Goal: Information Seeking & Learning: Learn about a topic

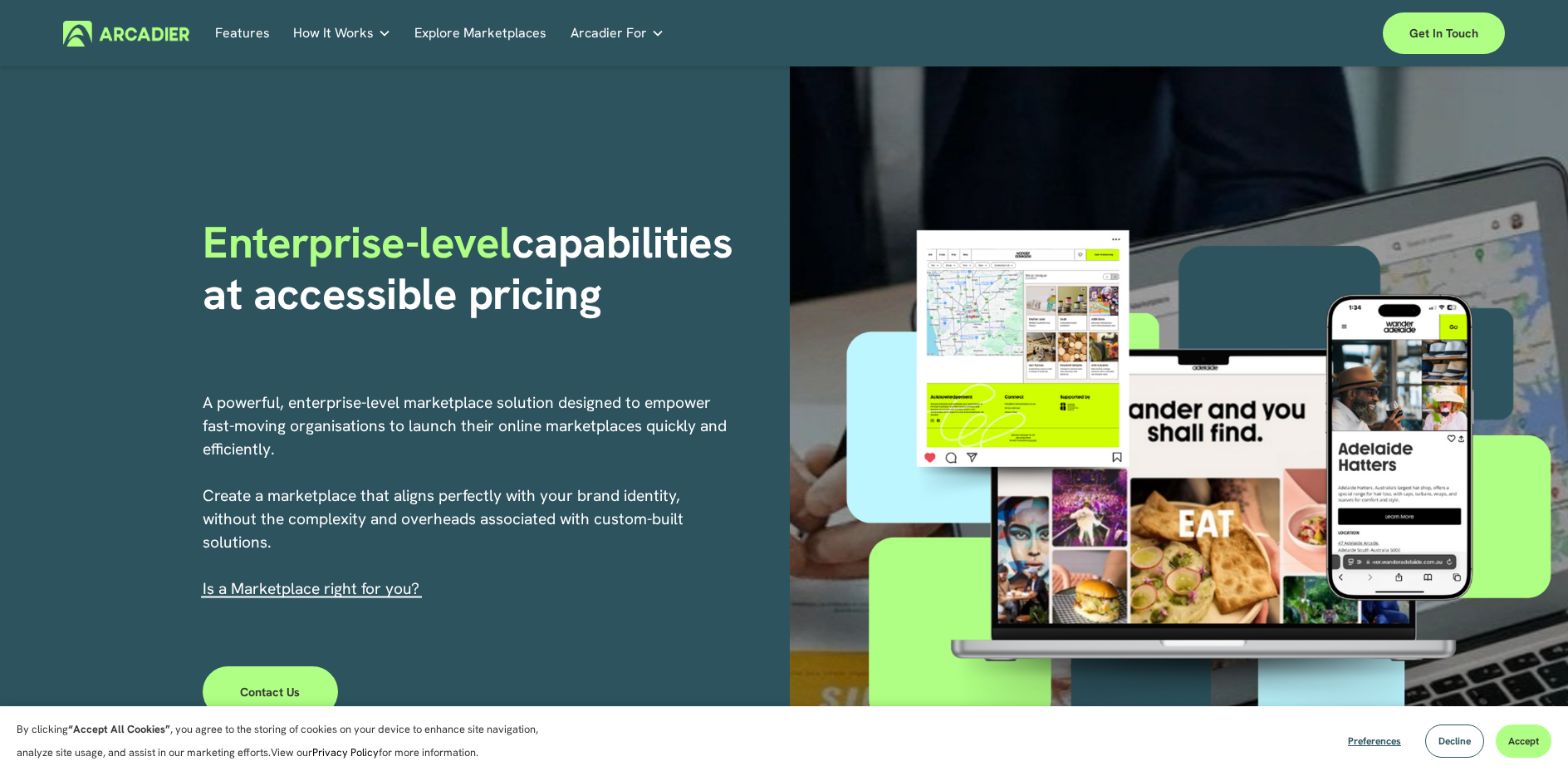
click at [241, 31] on link "Features" at bounding box center [242, 34] width 55 height 25
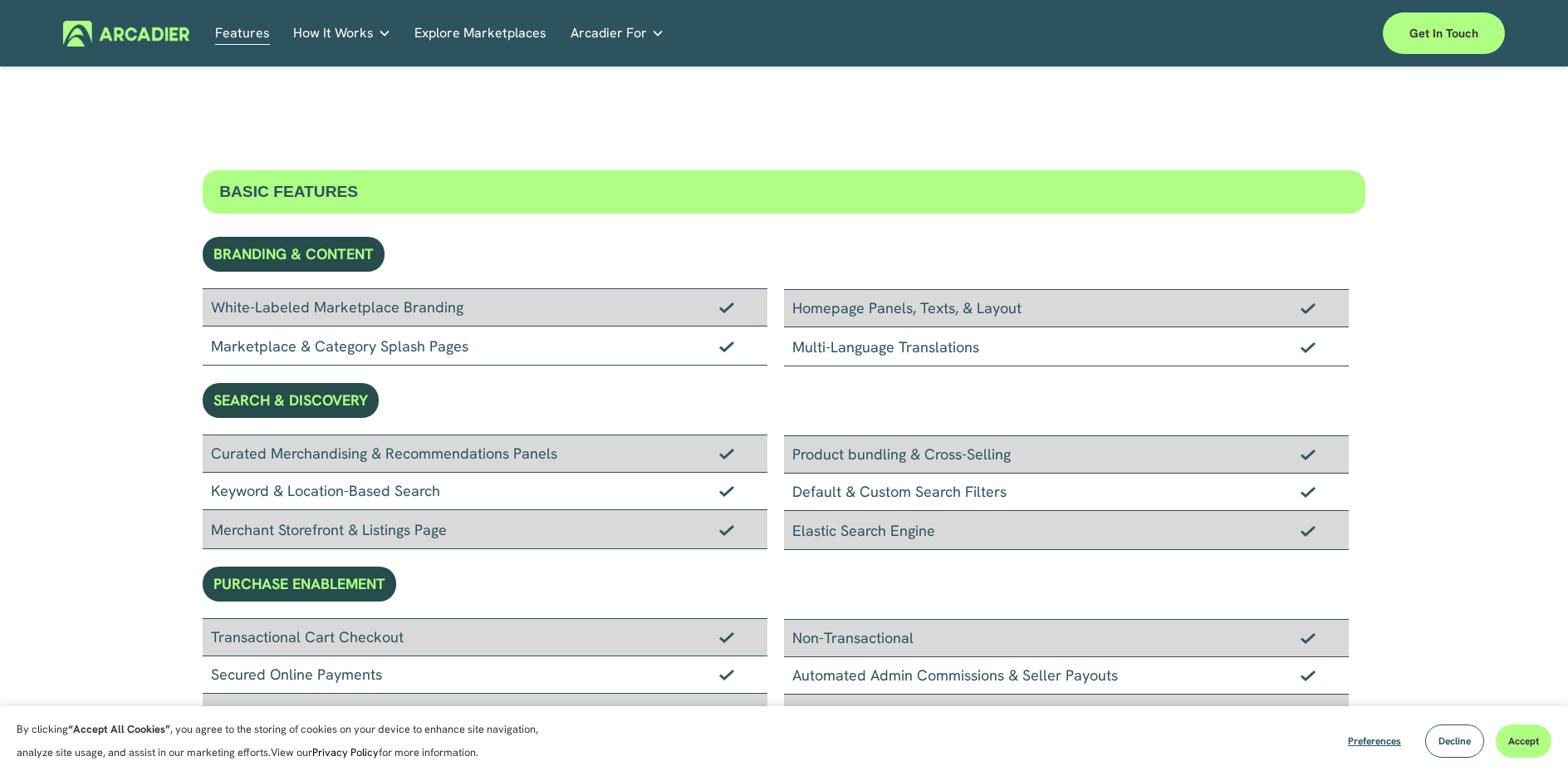
click at [0, 0] on h5 "Why Arcadier" at bounding box center [0, 0] width 0 height 0
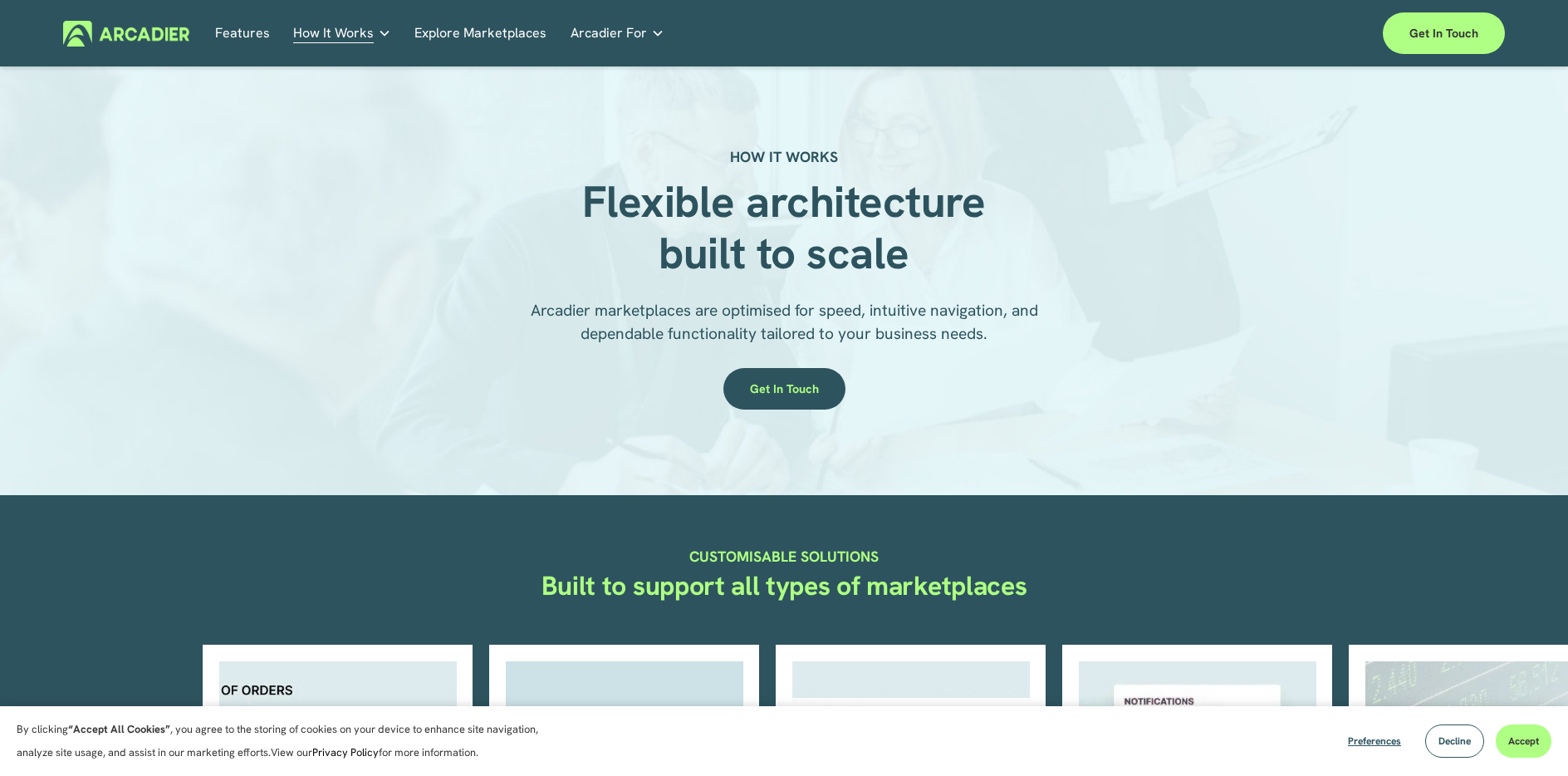
click at [248, 29] on link "Features" at bounding box center [242, 34] width 55 height 25
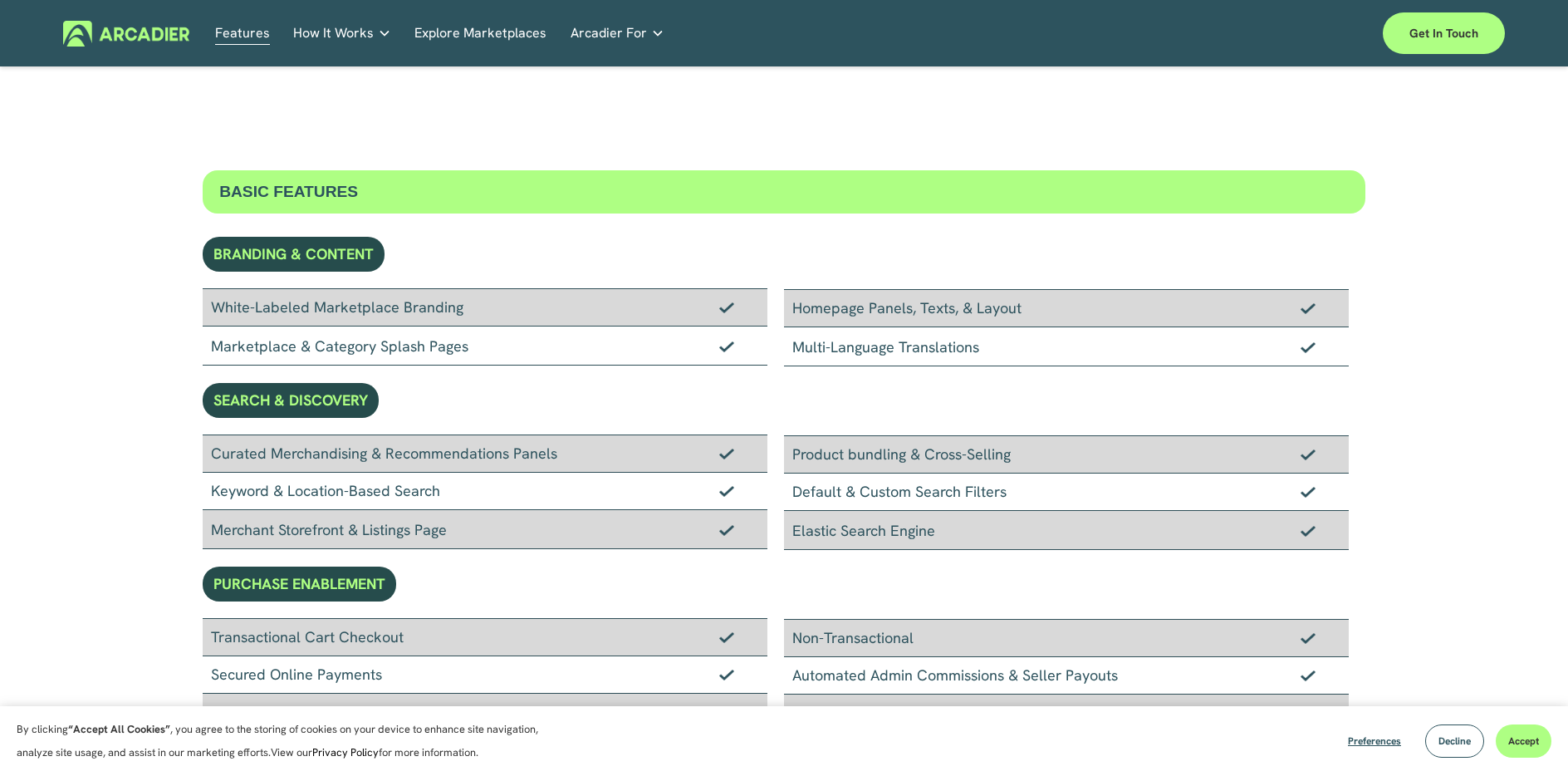
click at [155, 39] on img at bounding box center [127, 34] width 127 height 25
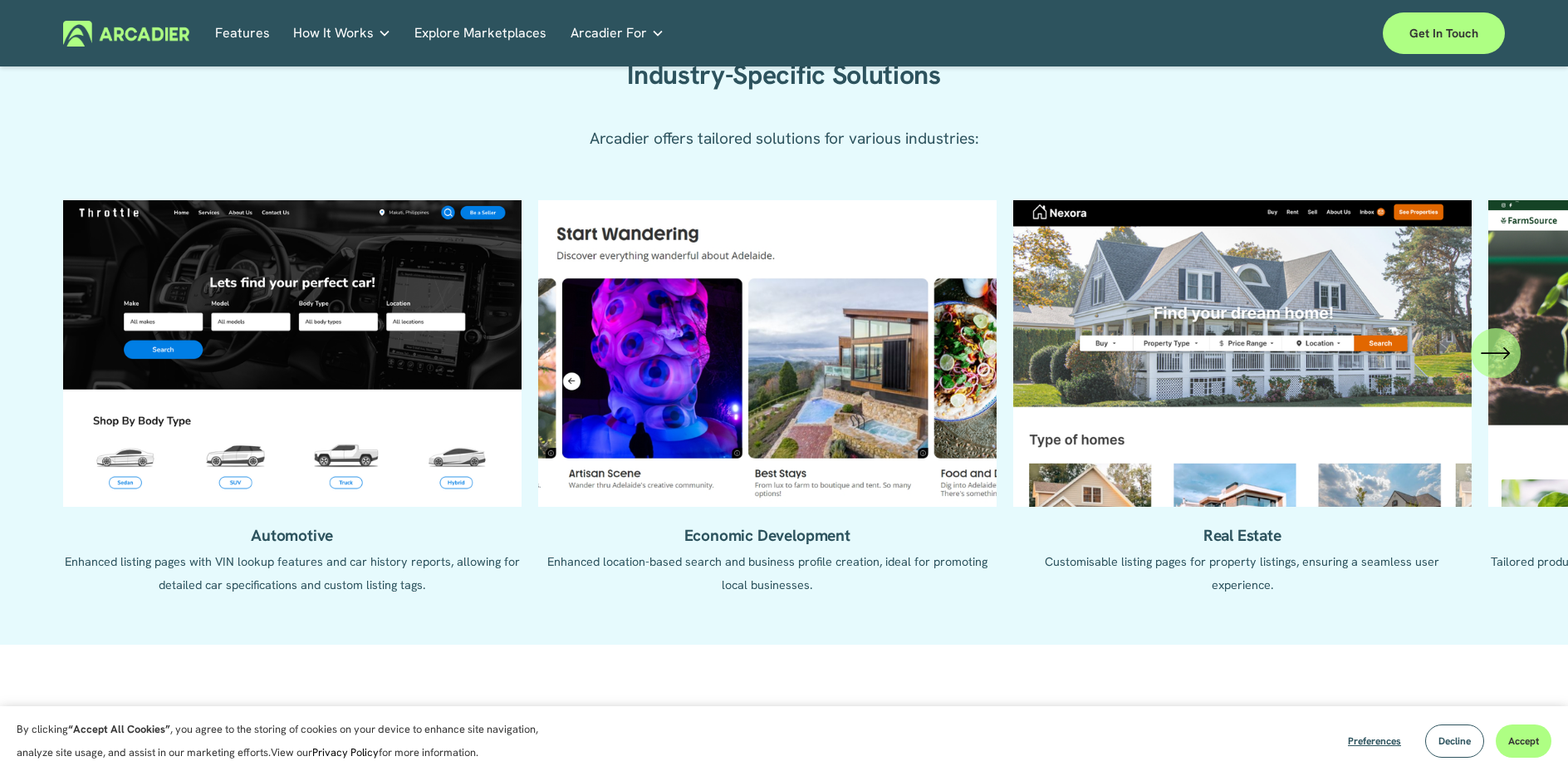
scroll to position [1847, 0]
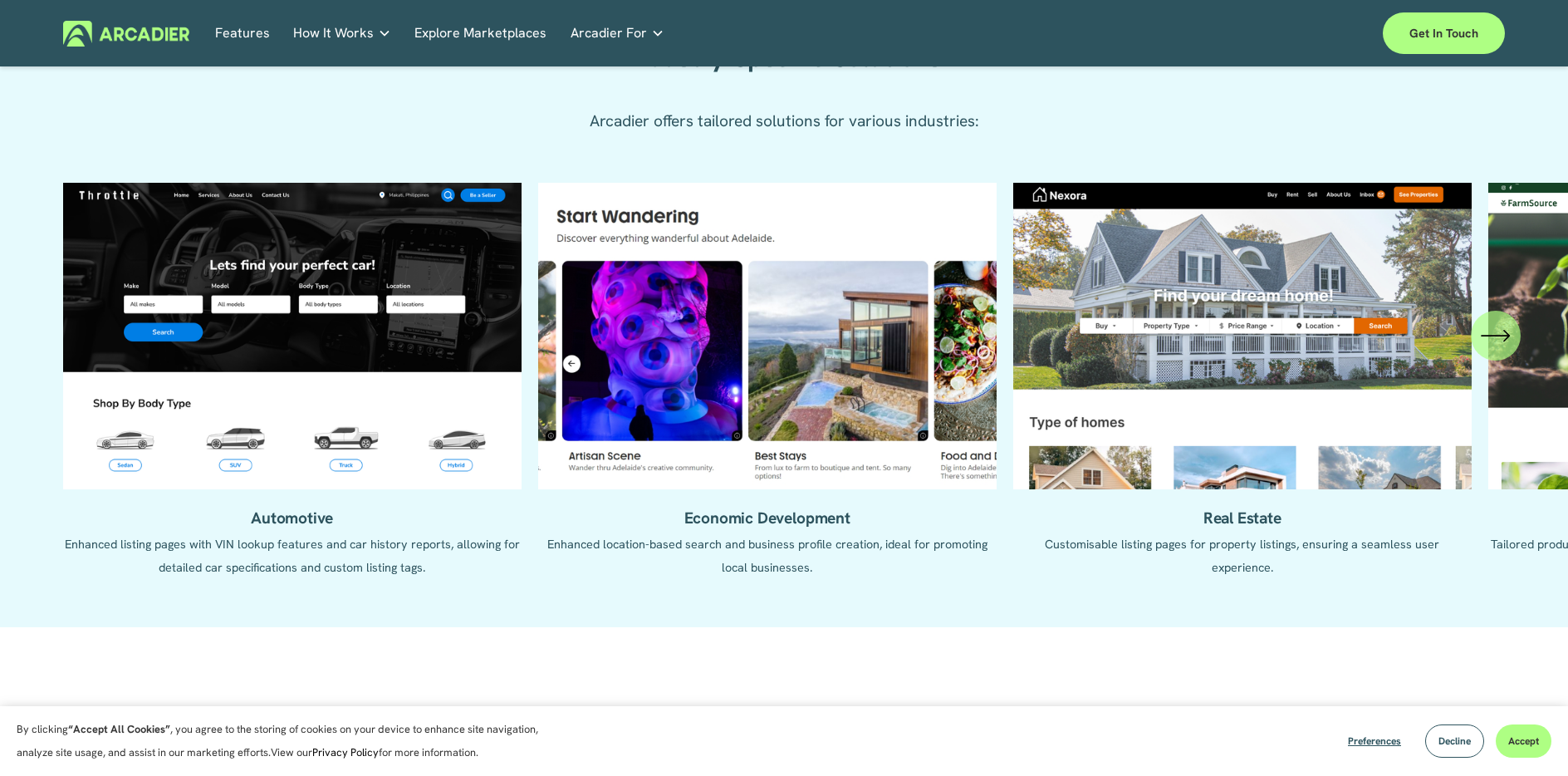
click at [1497, 347] on icon "\a \a \a Next\a \a" at bounding box center [1495, 335] width 30 height 30
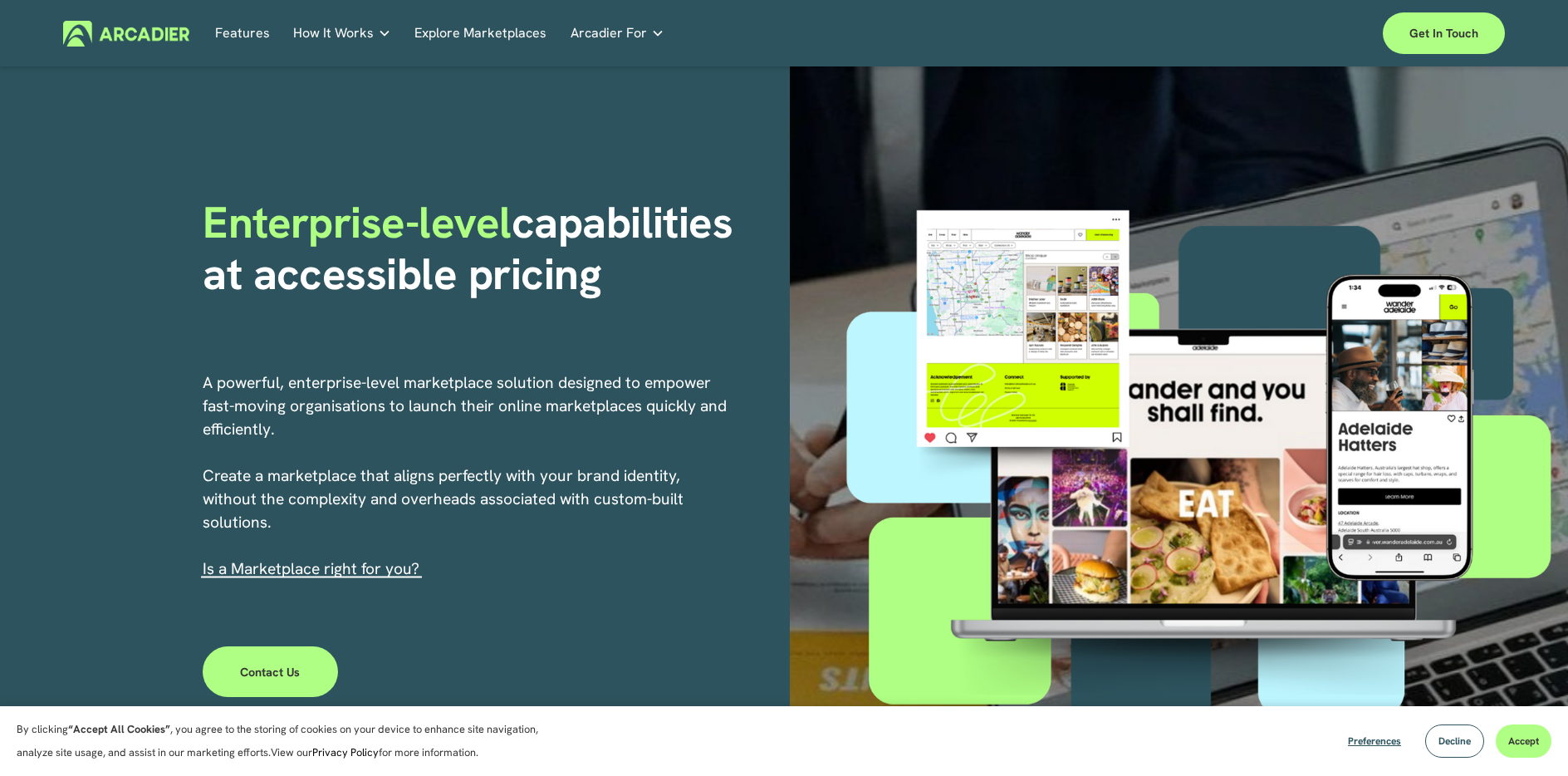
scroll to position [0, 0]
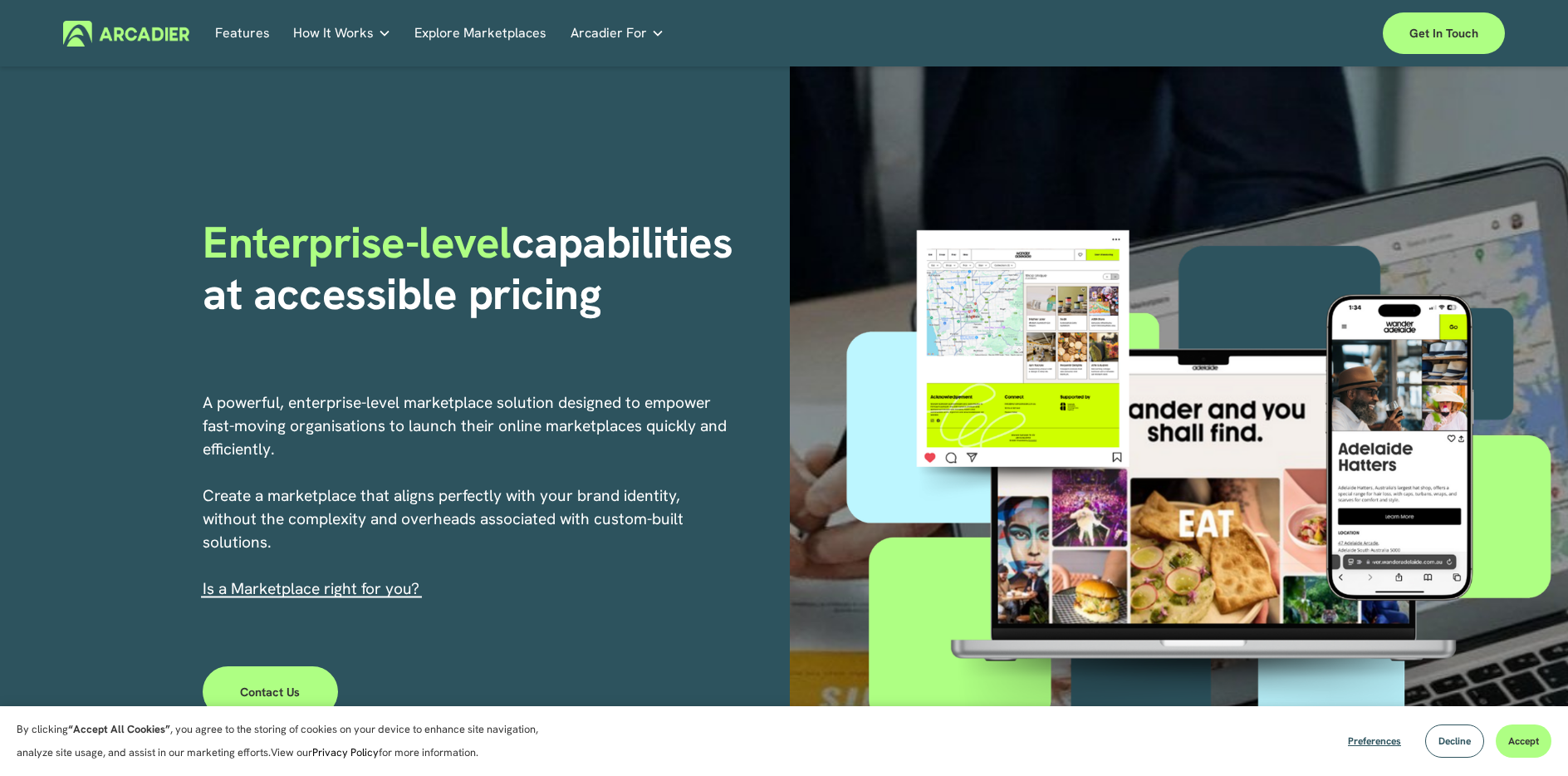
click at [386, 585] on link "s a Marketplace right for you?" at bounding box center [313, 588] width 213 height 21
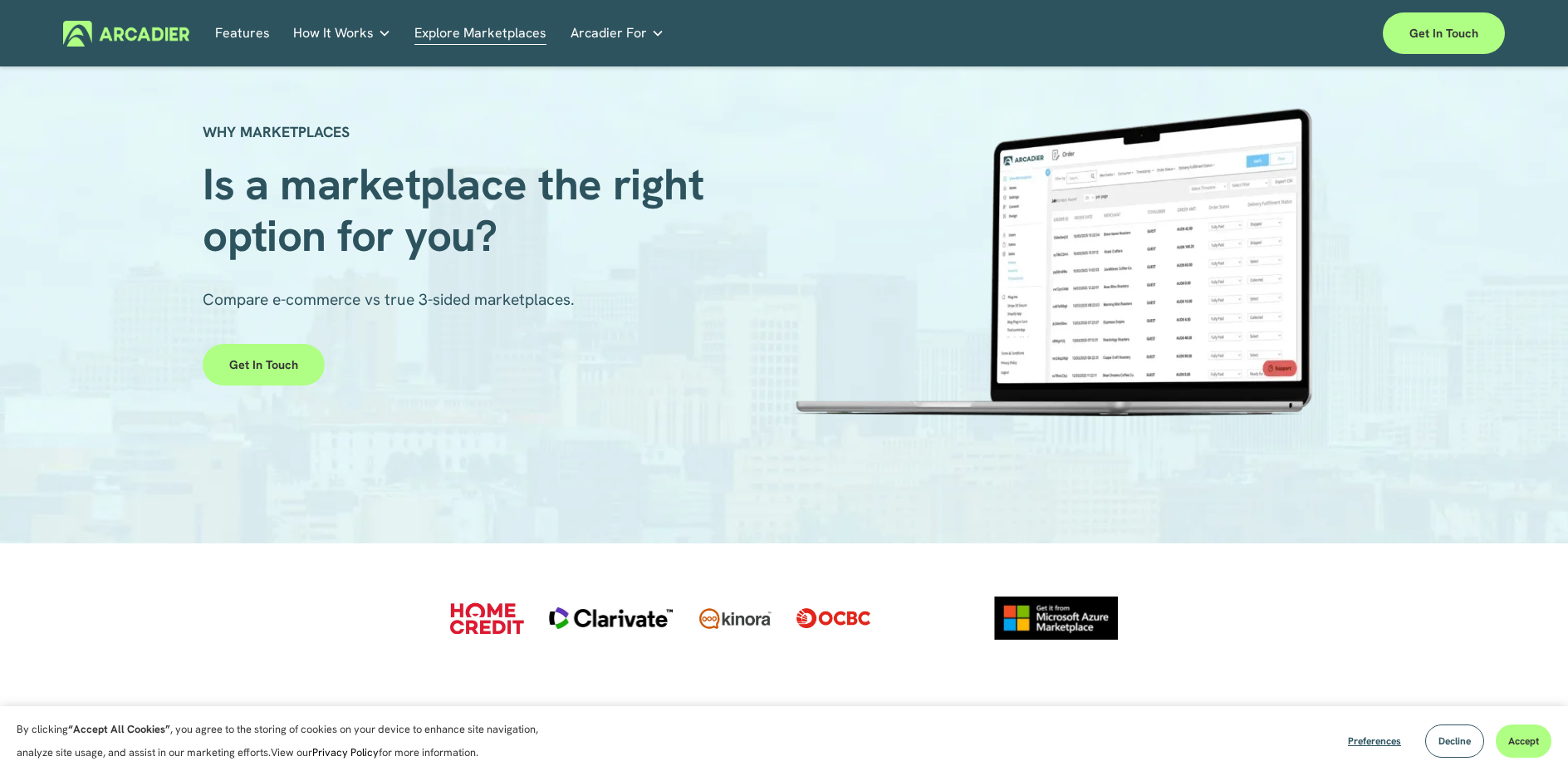
scroll to position [62, 0]
click at [176, 29] on img at bounding box center [127, 34] width 127 height 25
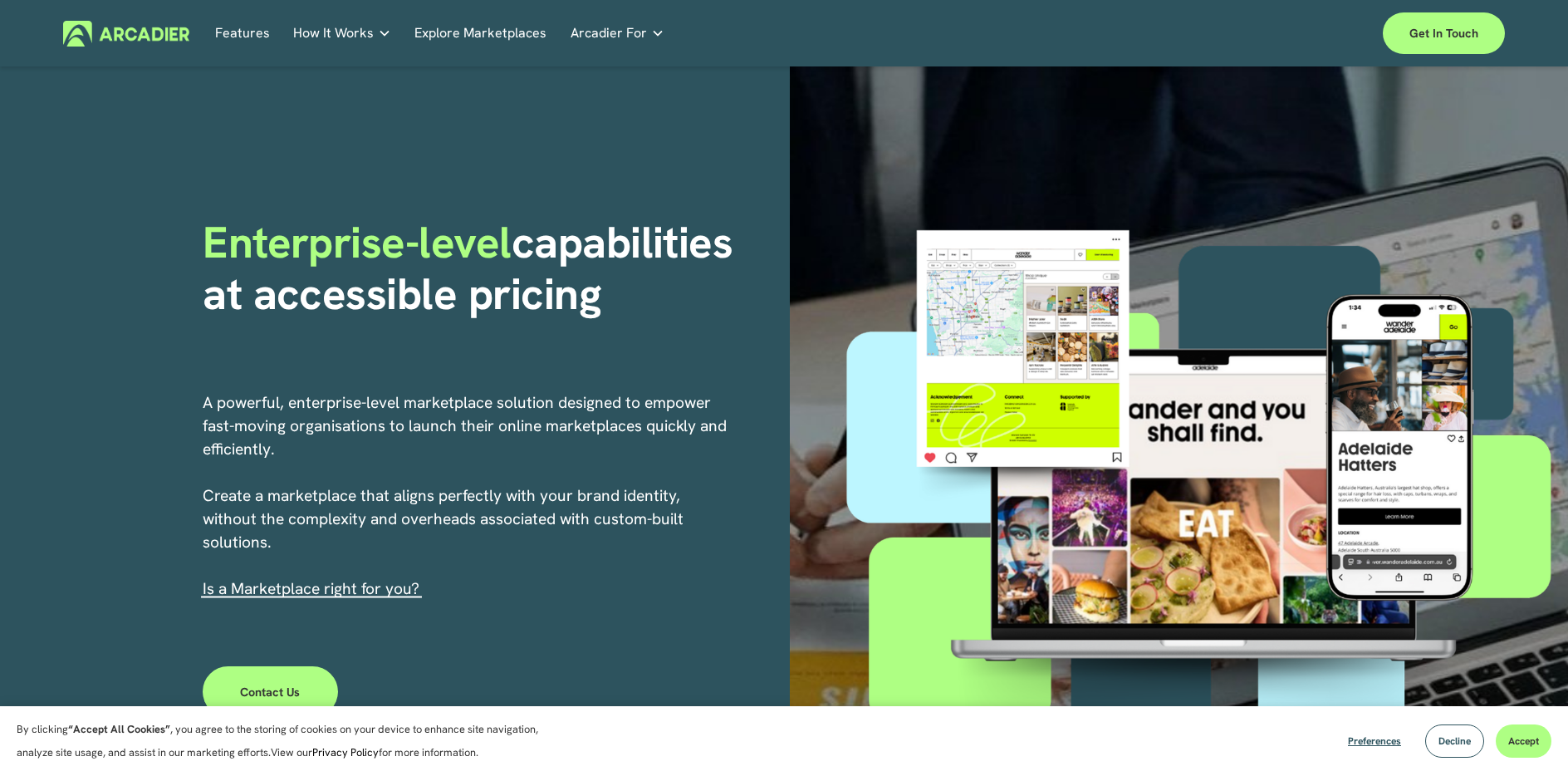
click at [155, 38] on img at bounding box center [127, 34] width 127 height 25
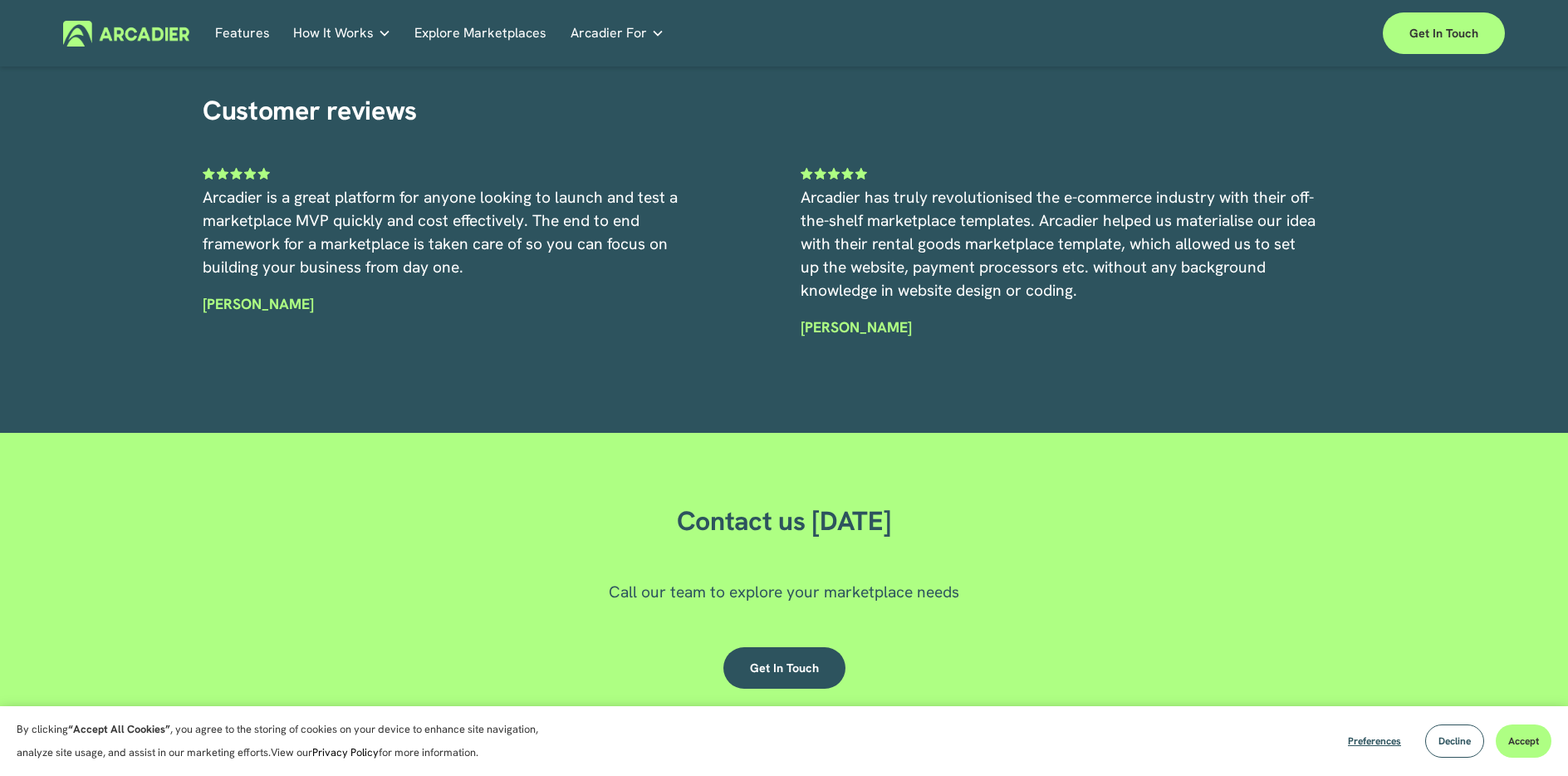
scroll to position [4982, 0]
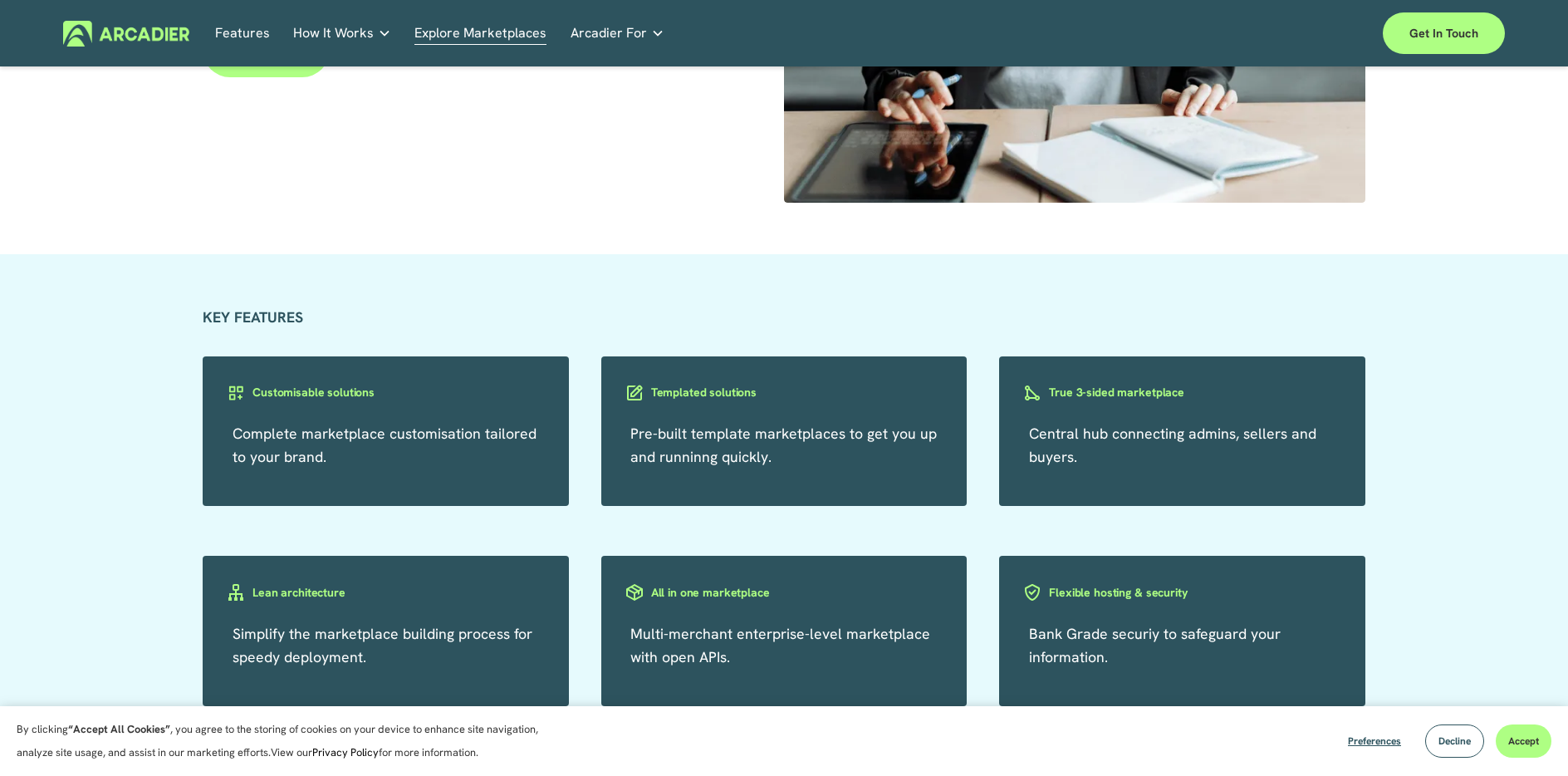
scroll to position [2878, 0]
